Goal: Navigation & Orientation: Find specific page/section

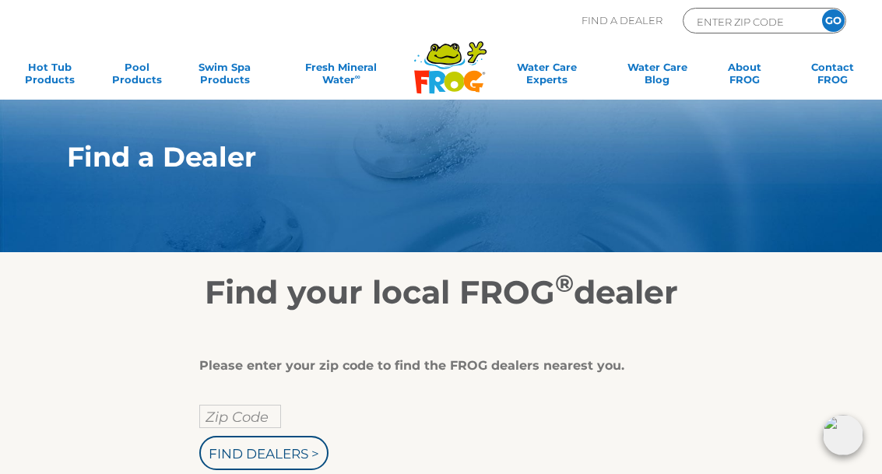
click at [293, 460] on input "Find Dealers >" at bounding box center [263, 453] width 129 height 34
click at [729, 151] on h1 "Find a Dealer" at bounding box center [413, 157] width 693 height 31
type input "ENTER ZIP CODE"
click at [255, 413] on input "Zip Code" at bounding box center [240, 416] width 82 height 23
type input "Zip Code"
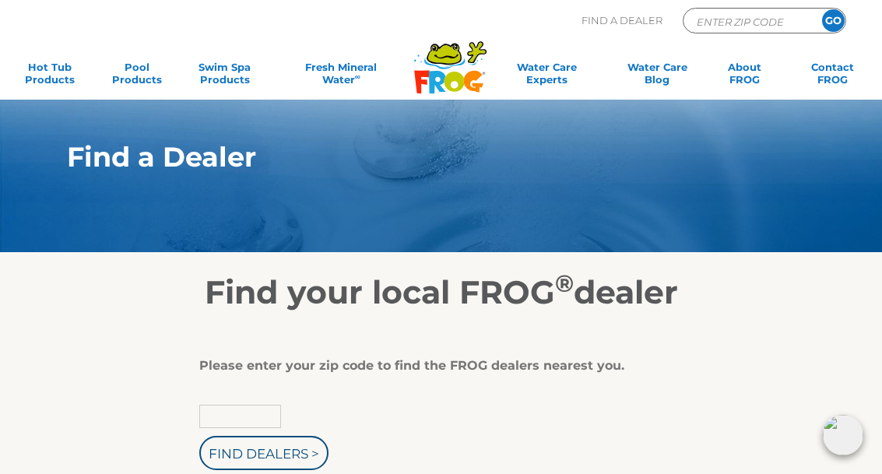
click at [268, 413] on input "text" at bounding box center [240, 416] width 82 height 23
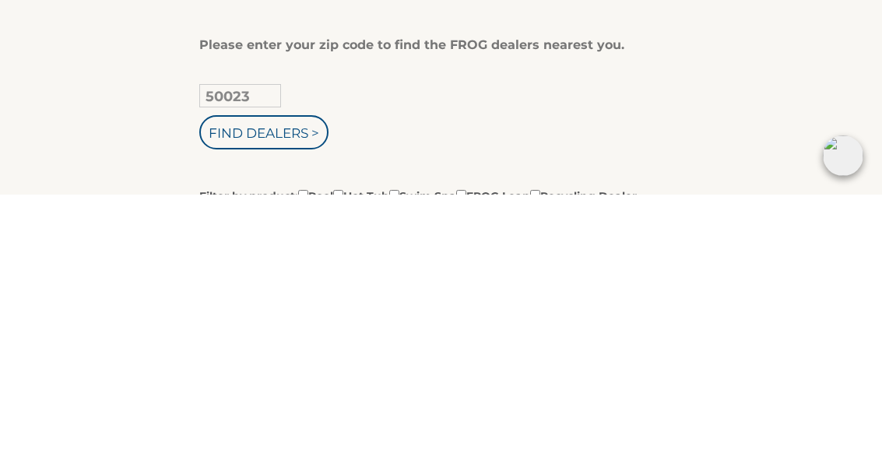
type input "50023"
click at [297, 395] on input "Find Dealers >" at bounding box center [263, 412] width 129 height 34
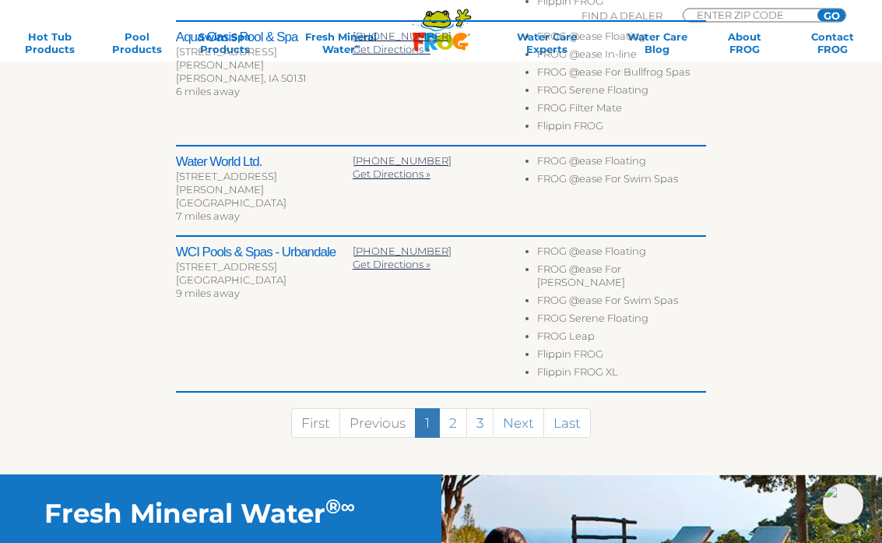
scroll to position [852, 0]
click at [522, 408] on link "Next" at bounding box center [518, 423] width 51 height 30
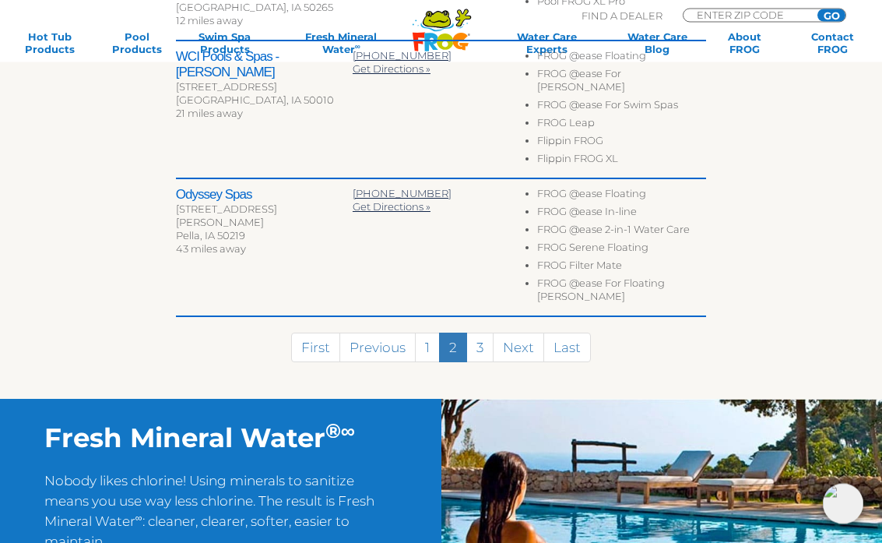
scroll to position [891, 0]
click at [527, 332] on link "Next" at bounding box center [518, 347] width 51 height 30
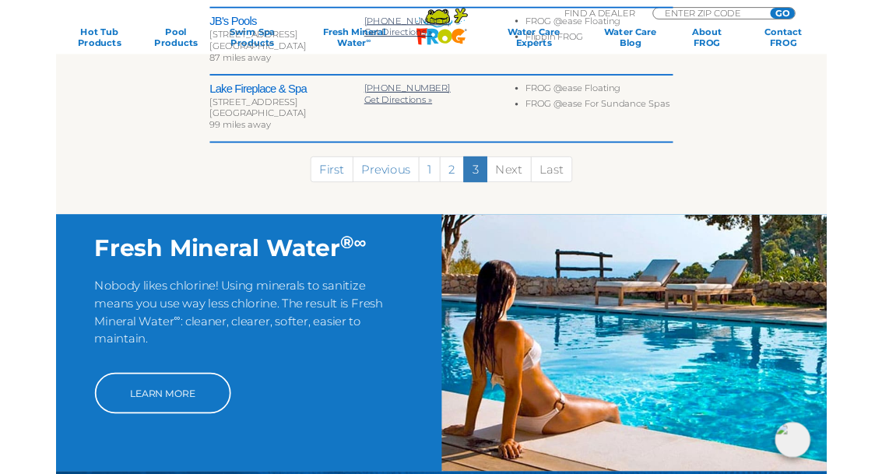
scroll to position [804, 0]
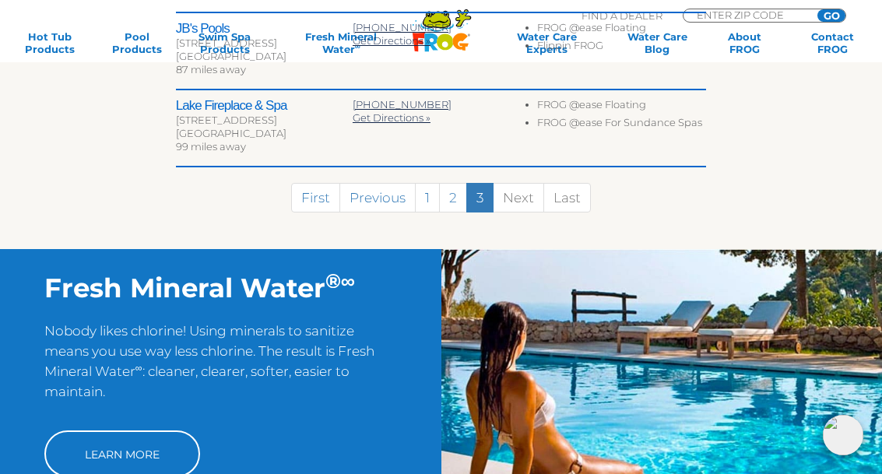
click at [329, 187] on link "First" at bounding box center [315, 198] width 49 height 30
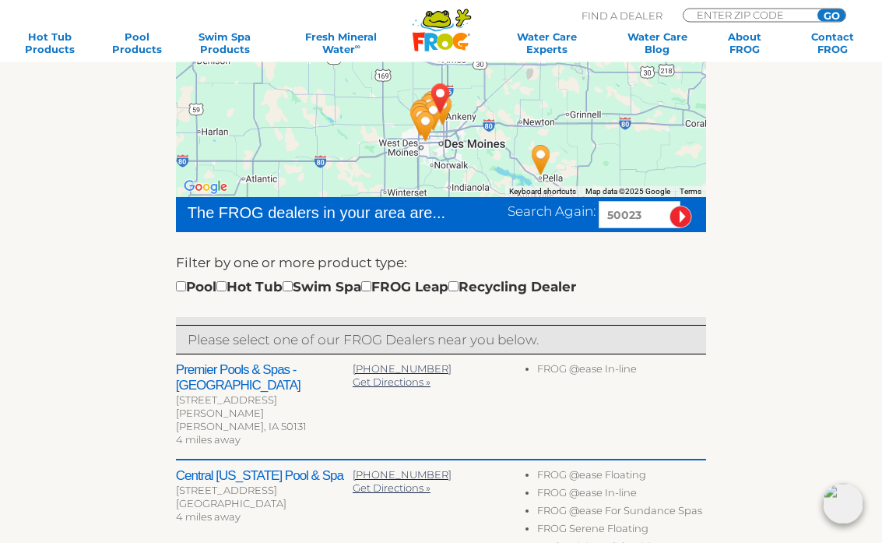
scroll to position [290, 0]
click at [293, 290] on input "checkbox" at bounding box center [288, 286] width 10 height 10
checkbox input "true"
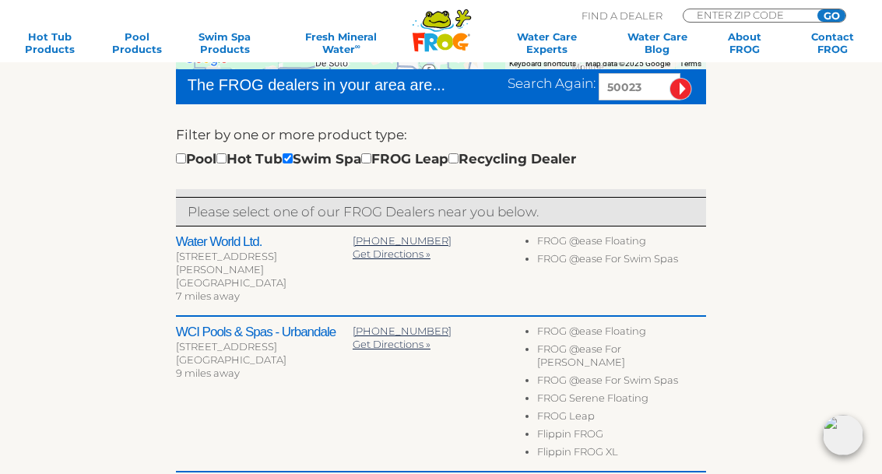
scroll to position [416, 0]
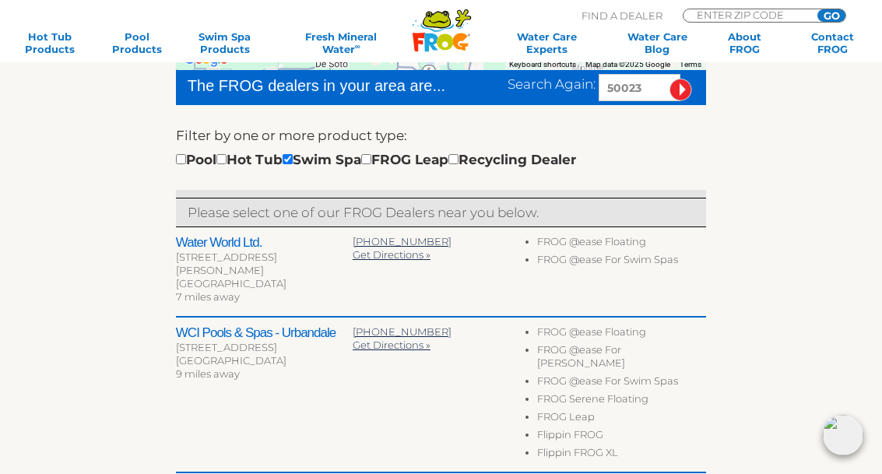
click at [246, 277] on div "[GEOGRAPHIC_DATA]" at bounding box center [264, 283] width 177 height 13
click at [244, 277] on div "[GEOGRAPHIC_DATA]" at bounding box center [264, 283] width 177 height 13
click at [242, 258] on div "[STREET_ADDRESS][PERSON_NAME]" at bounding box center [264, 264] width 177 height 26
click at [239, 237] on h2 "Water World Ltd." at bounding box center [264, 243] width 177 height 16
